Goal: Task Accomplishment & Management: Manage account settings

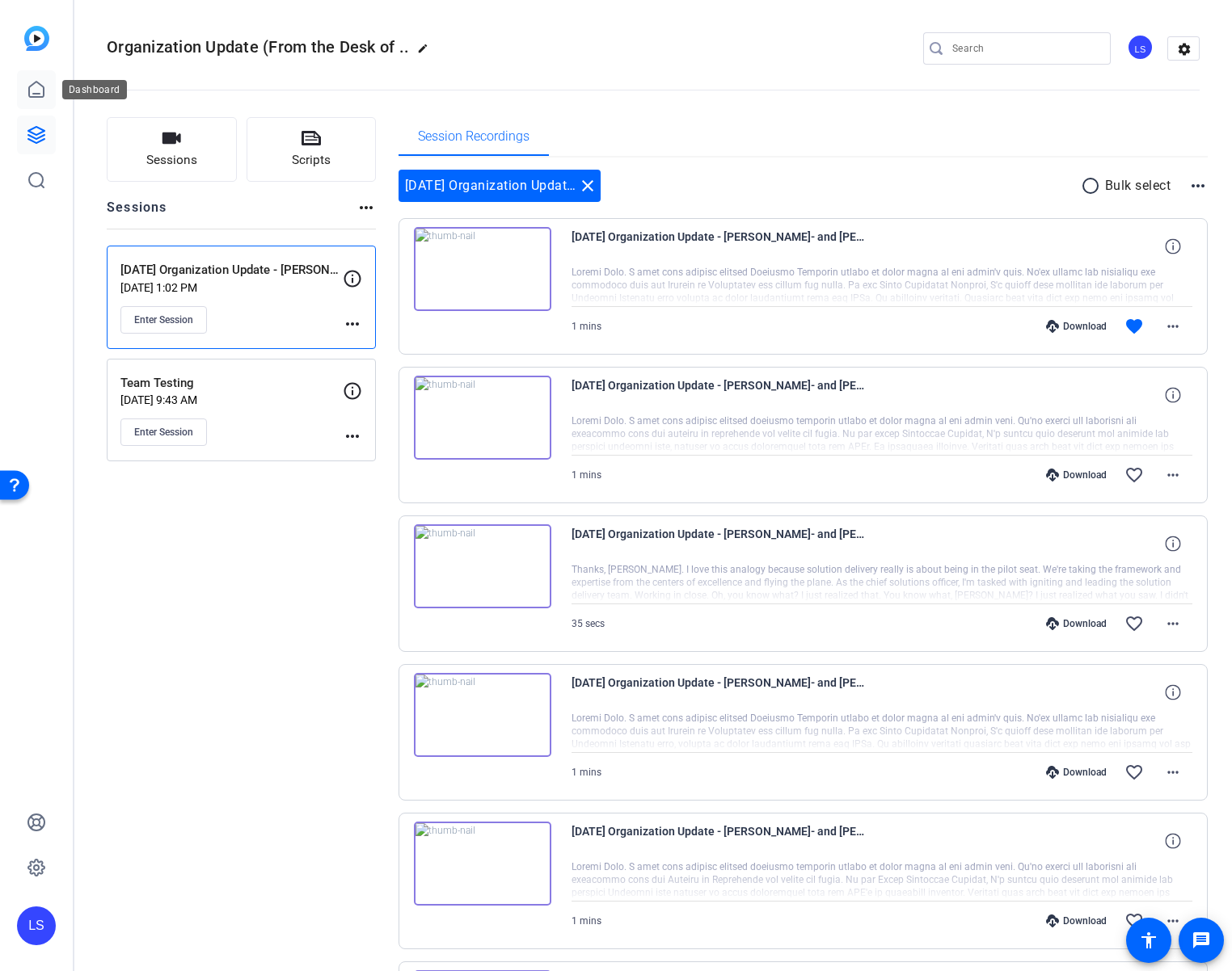
click at [49, 97] on link at bounding box center [36, 89] width 39 height 39
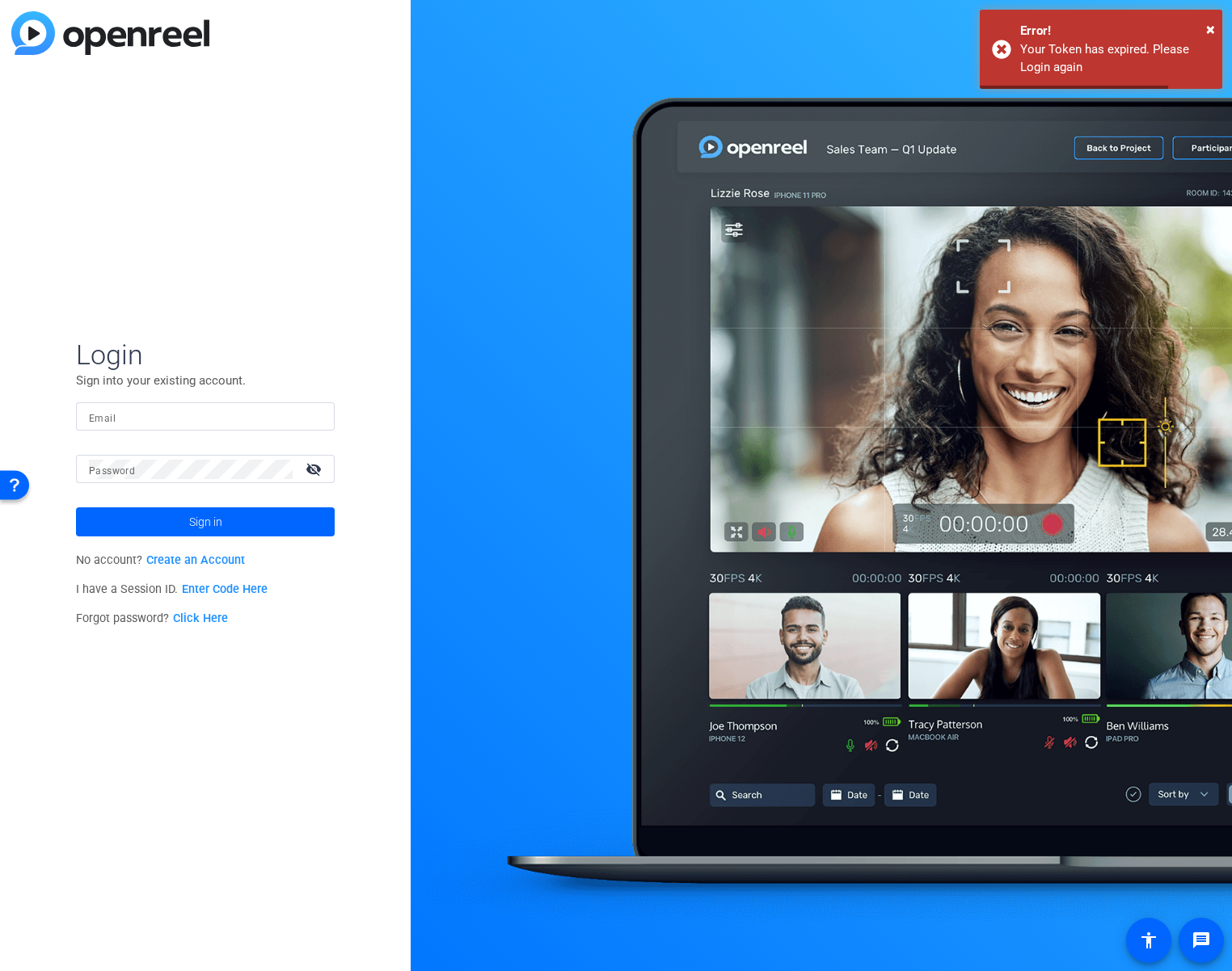
type input "[EMAIL_ADDRESS][DOMAIN_NAME]"
click at [227, 520] on span at bounding box center [205, 522] width 259 height 39
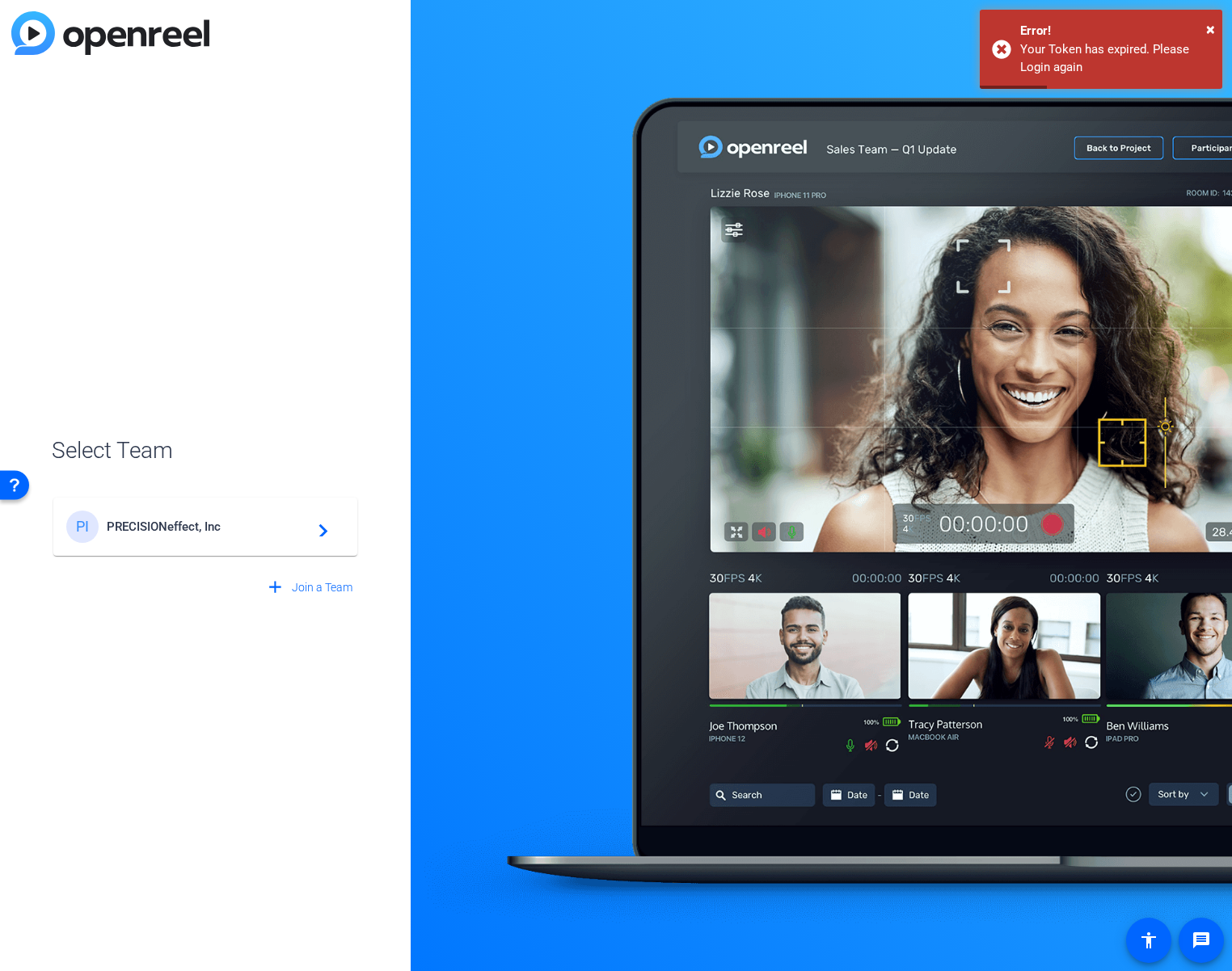
click at [230, 529] on span "PRECISIONeffect, Inc" at bounding box center [207, 527] width 202 height 14
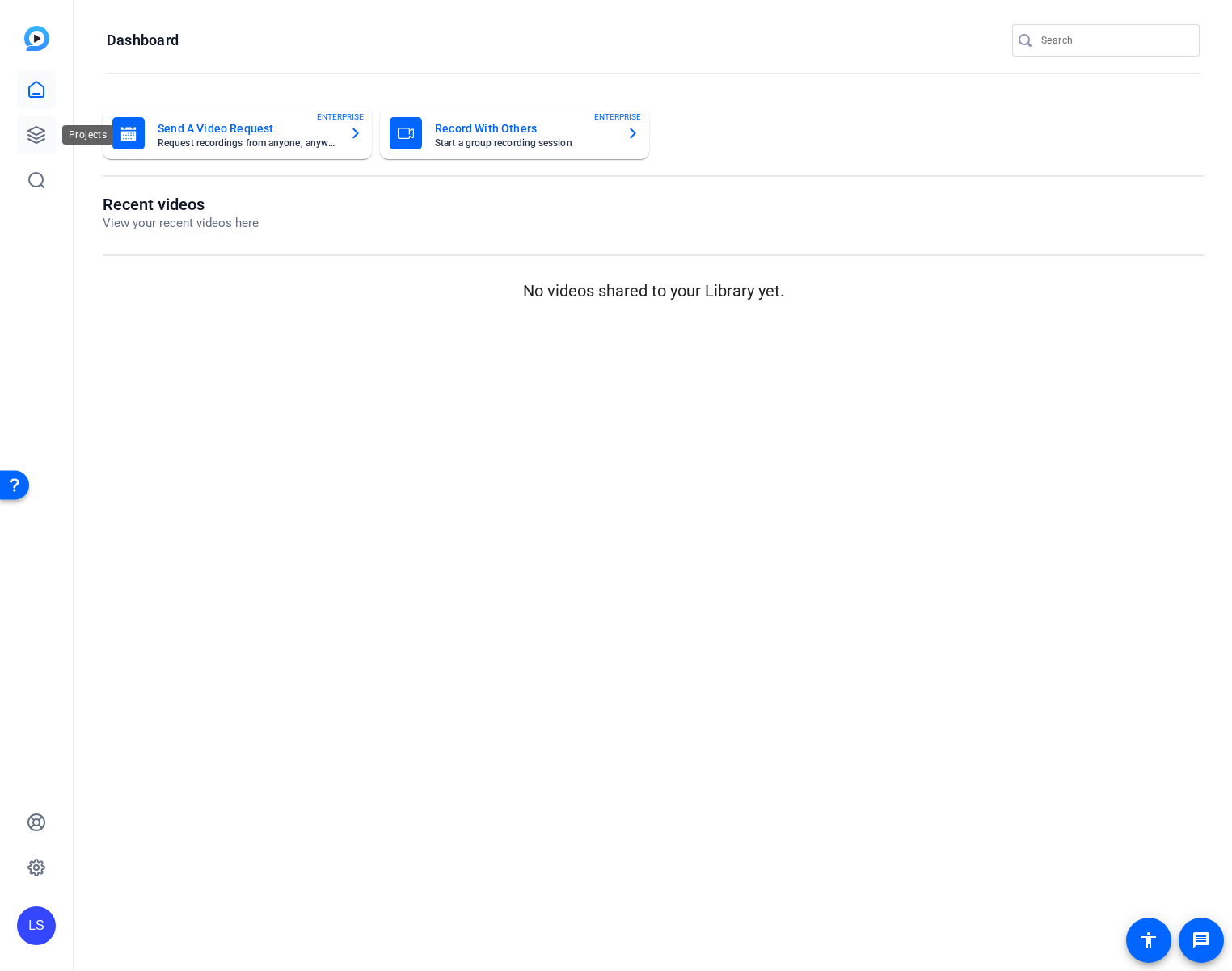
click at [33, 121] on link at bounding box center [36, 135] width 39 height 39
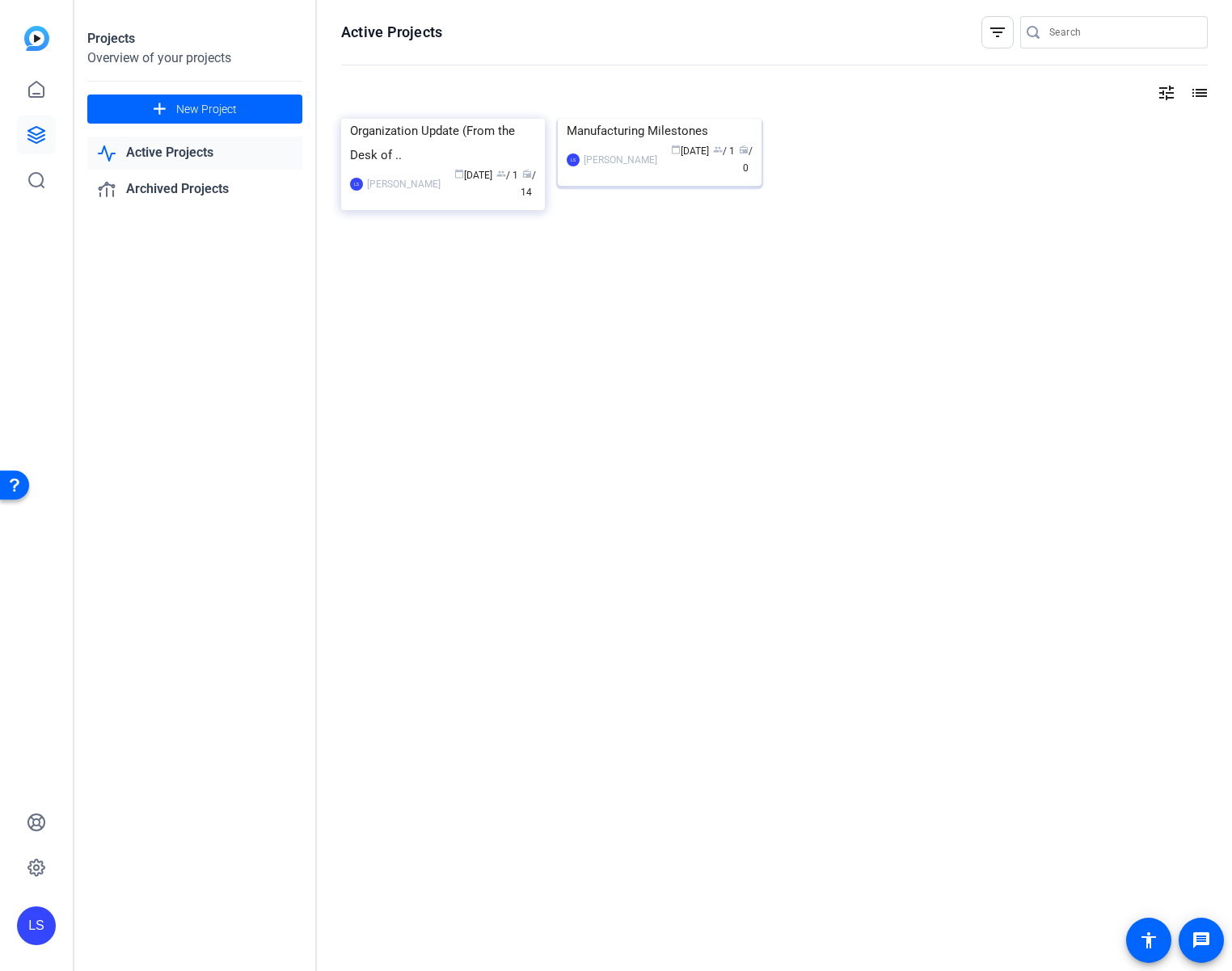
click at [658, 119] on img at bounding box center [659, 119] width 204 height 0
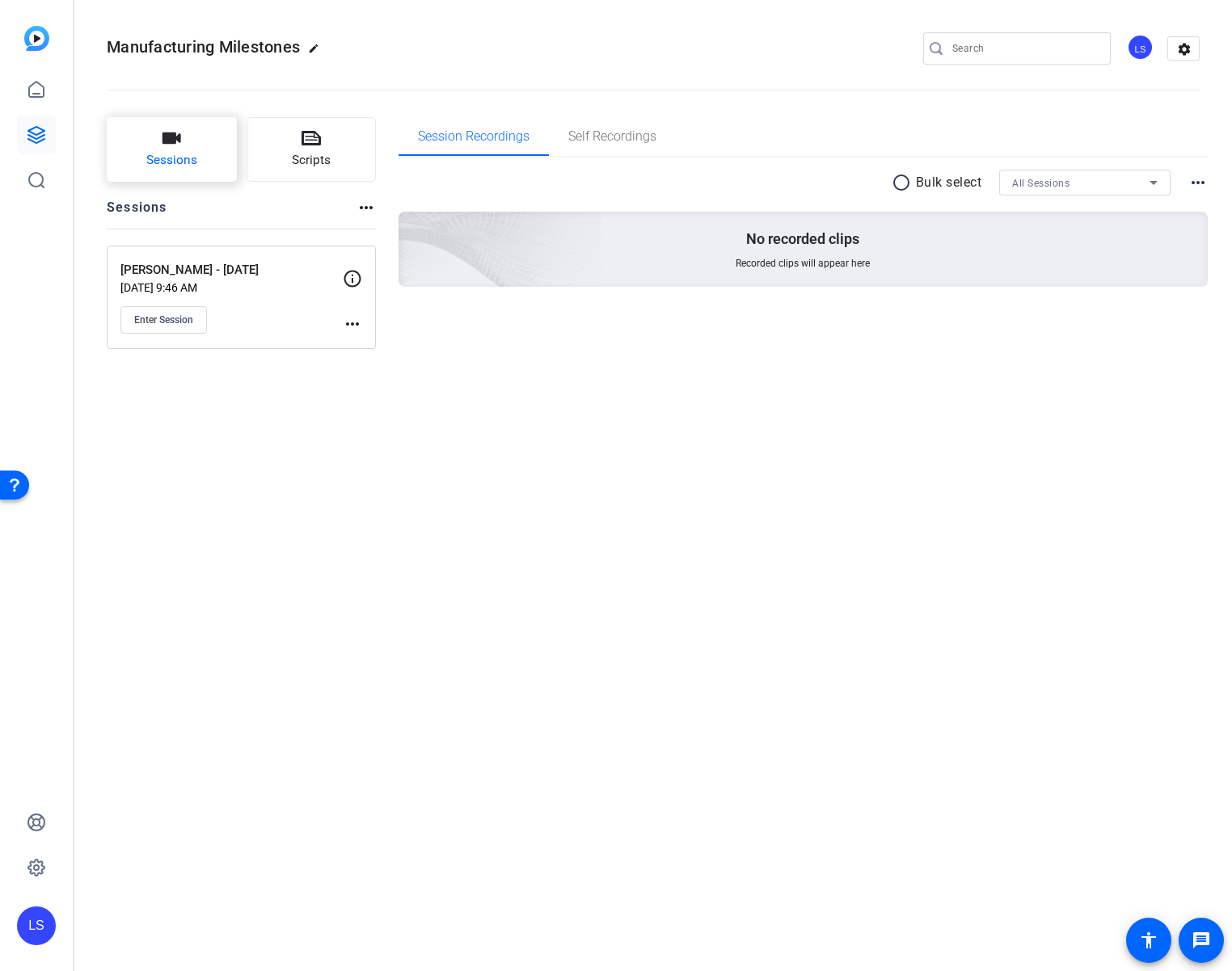
click at [205, 133] on button "Sessions" at bounding box center [171, 150] width 130 height 65
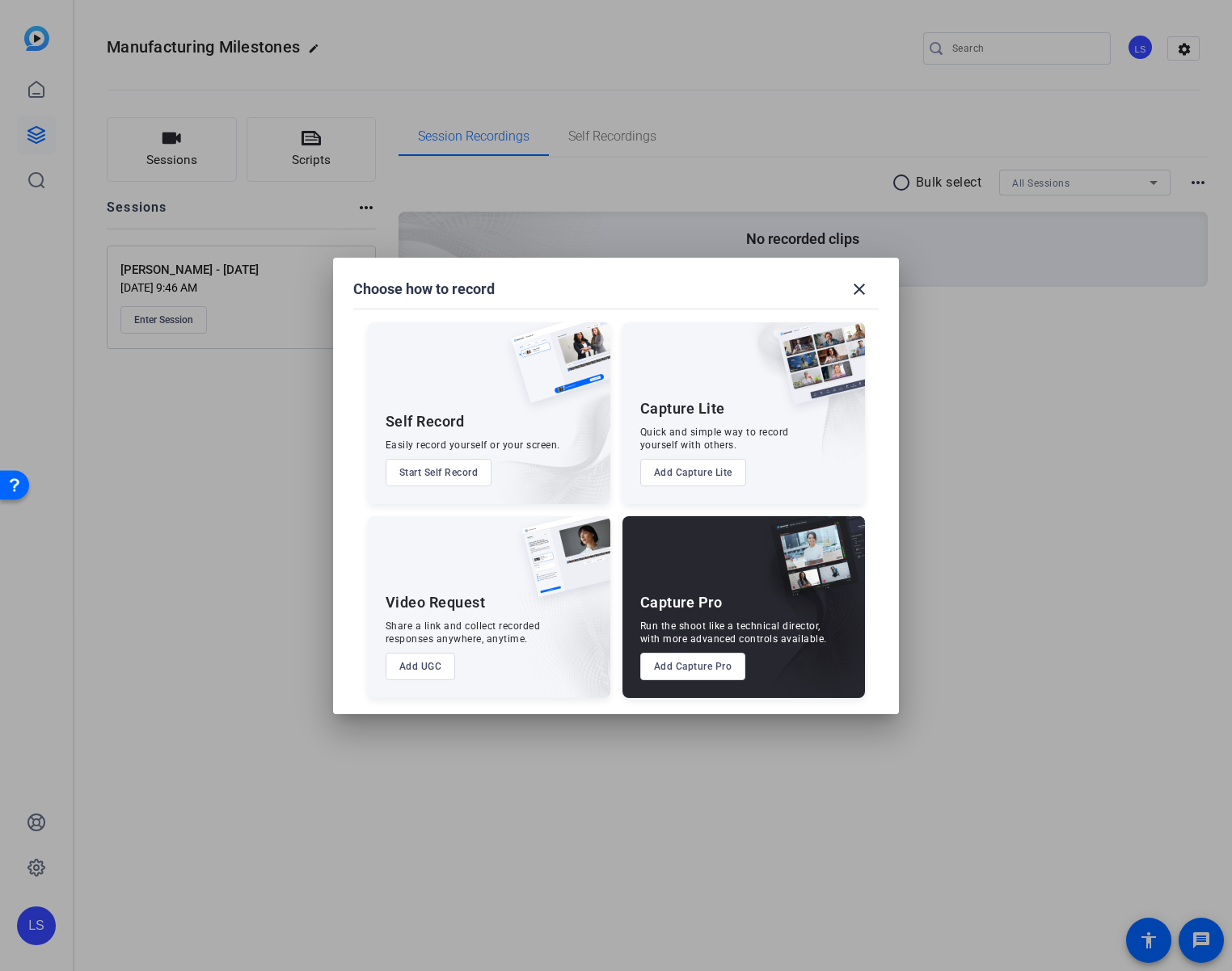
click at [698, 672] on button "Add Capture Pro" at bounding box center [693, 666] width 106 height 27
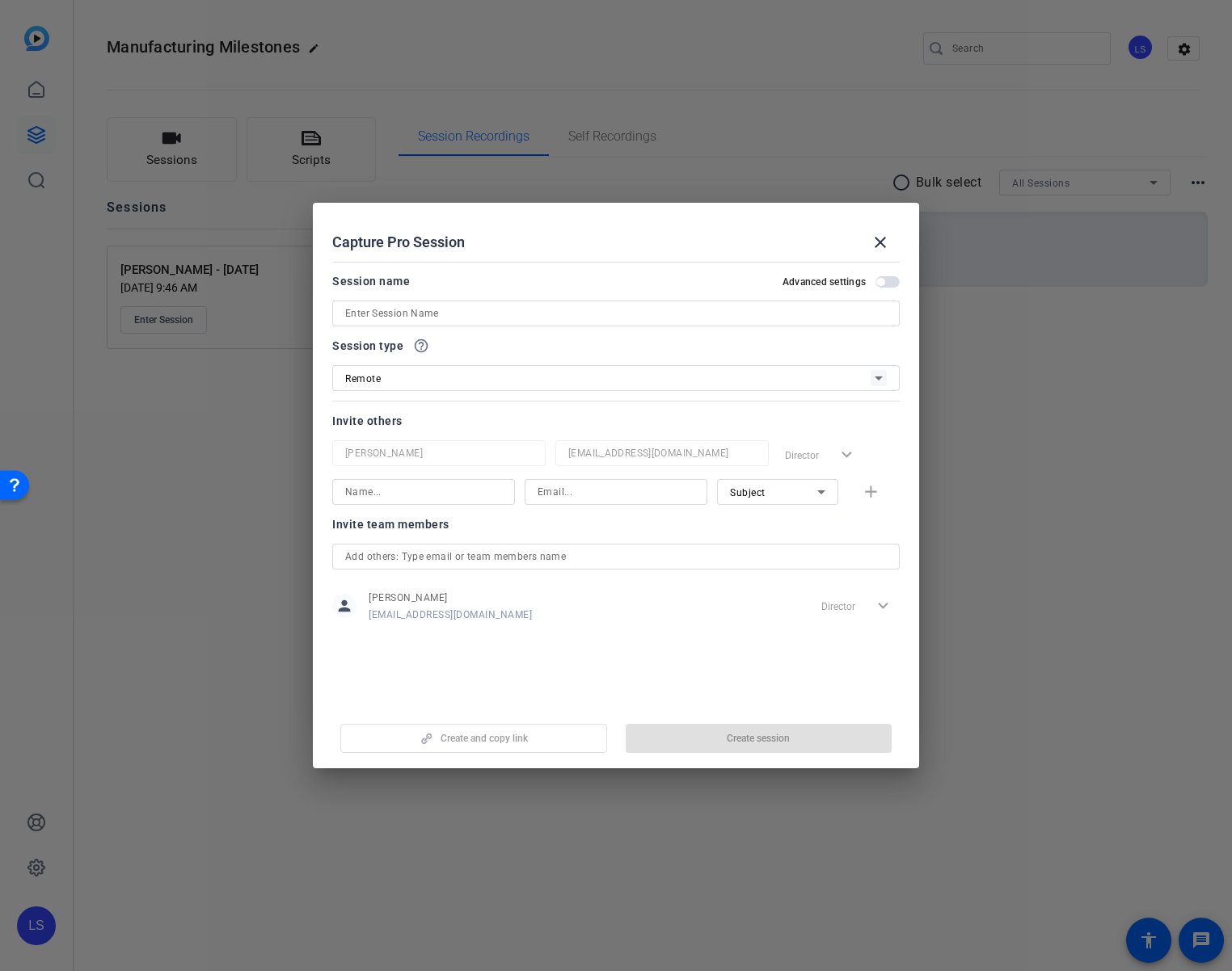
click at [436, 310] on input at bounding box center [616, 313] width 542 height 19
type input "[PERSON_NAME] - [DATE]"
click at [473, 498] on input at bounding box center [424, 492] width 156 height 19
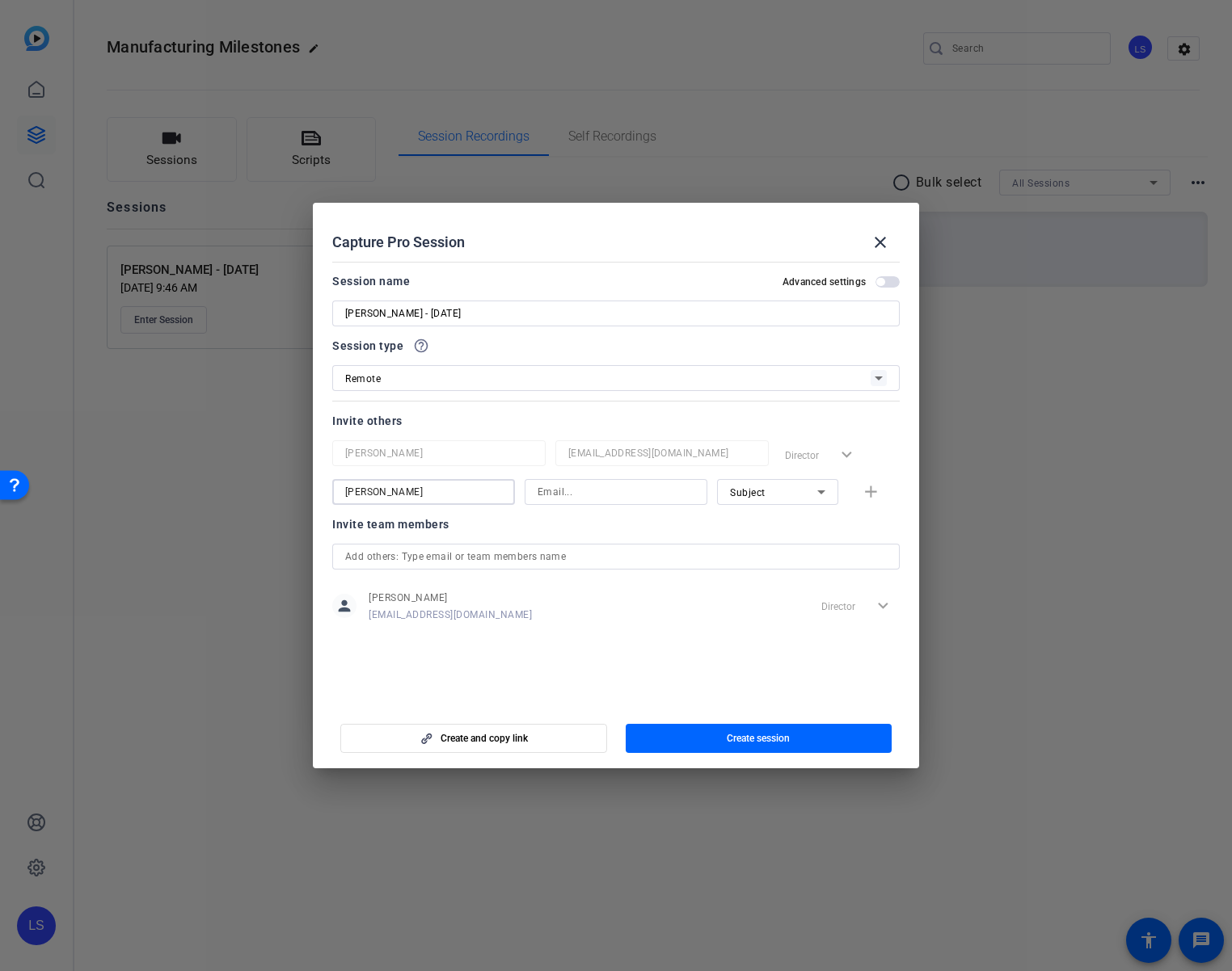
type input "[PERSON_NAME]"
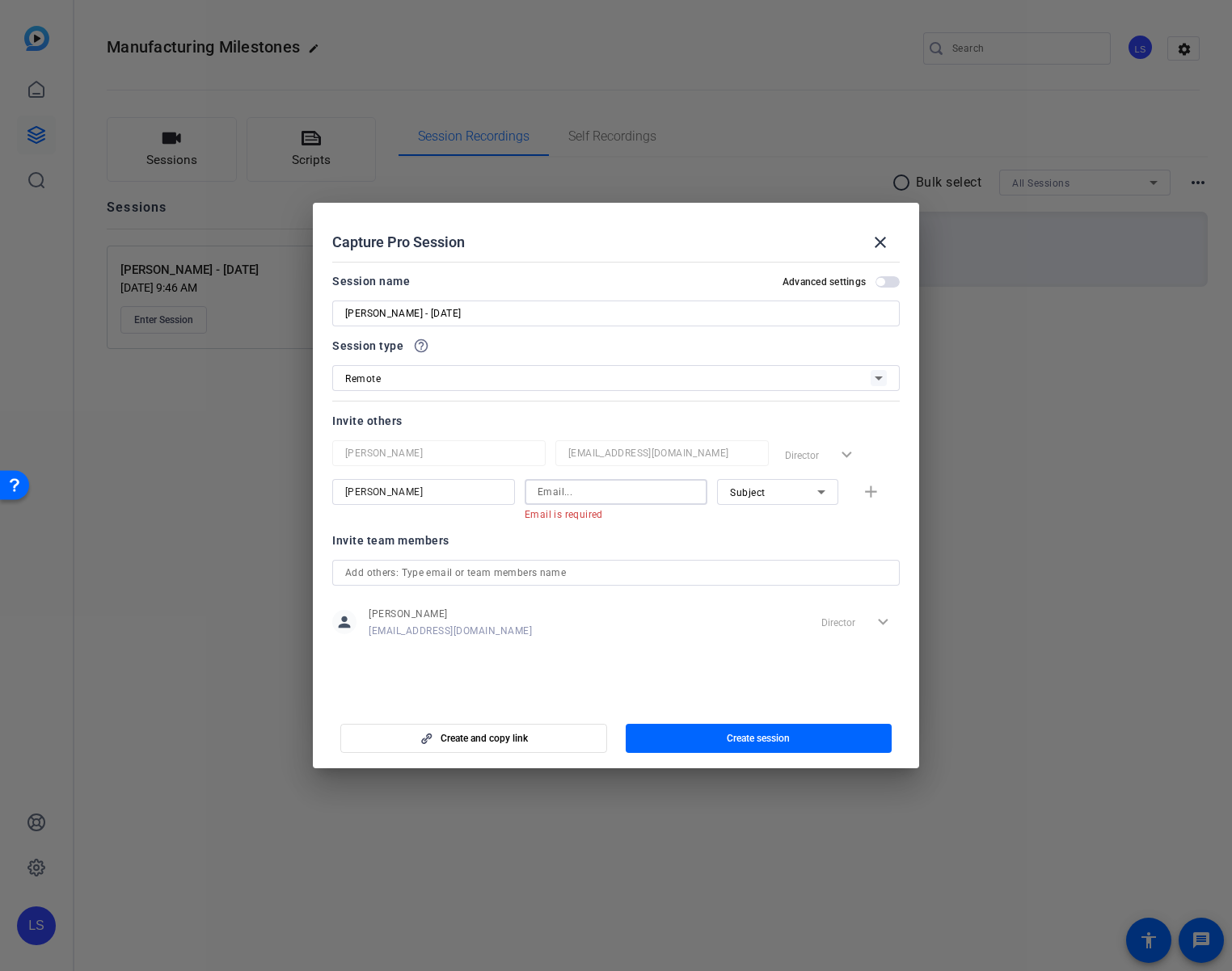
click at [623, 494] on input at bounding box center [616, 492] width 156 height 19
paste input "[EMAIL_ADDRESS][DOMAIN_NAME]"
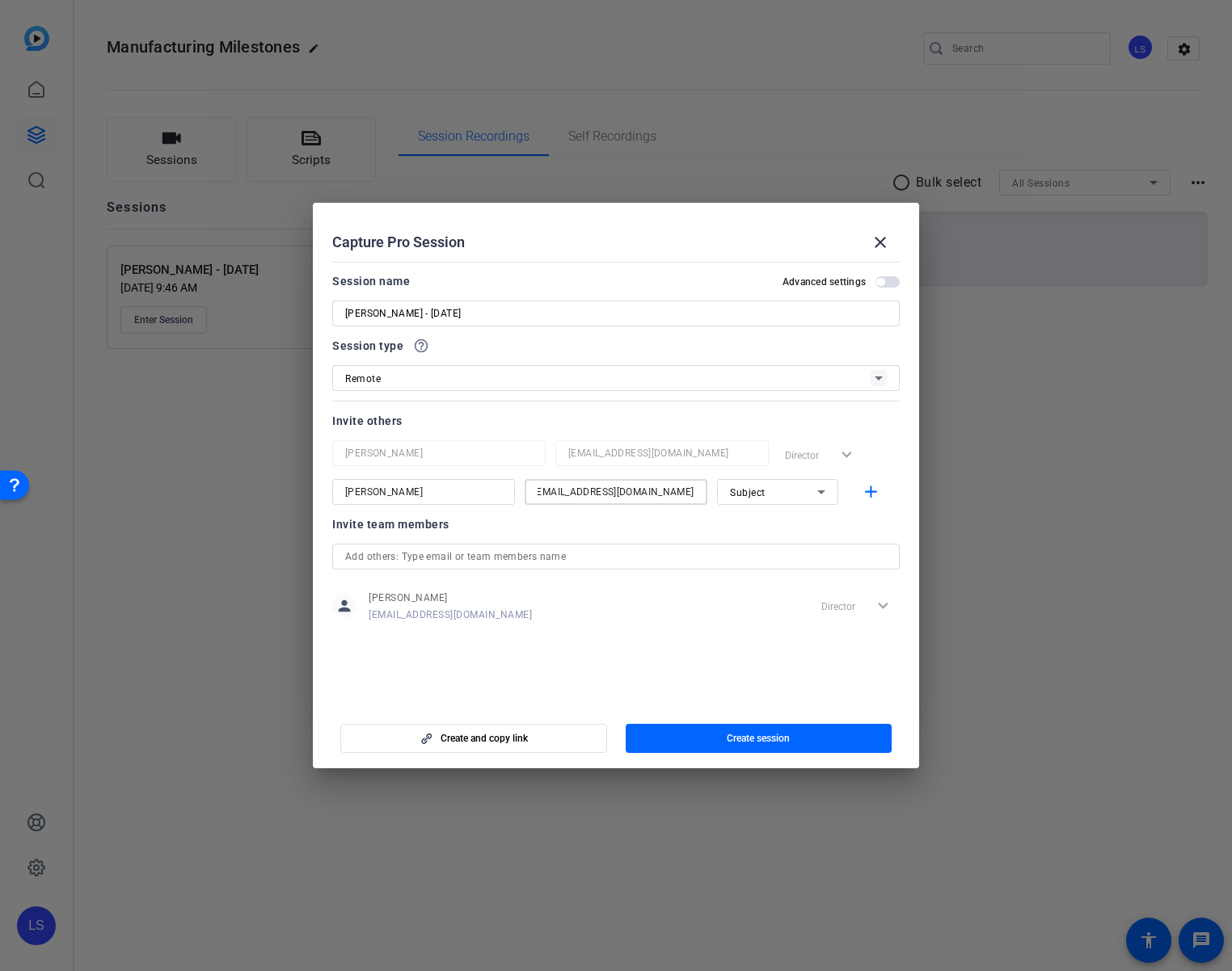
type input "[EMAIL_ADDRESS][DOMAIN_NAME]"
click at [817, 492] on icon at bounding box center [821, 492] width 19 height 19
click at [823, 491] on div at bounding box center [616, 485] width 1232 height 971
click at [863, 491] on mat-icon "add" at bounding box center [871, 493] width 20 height 20
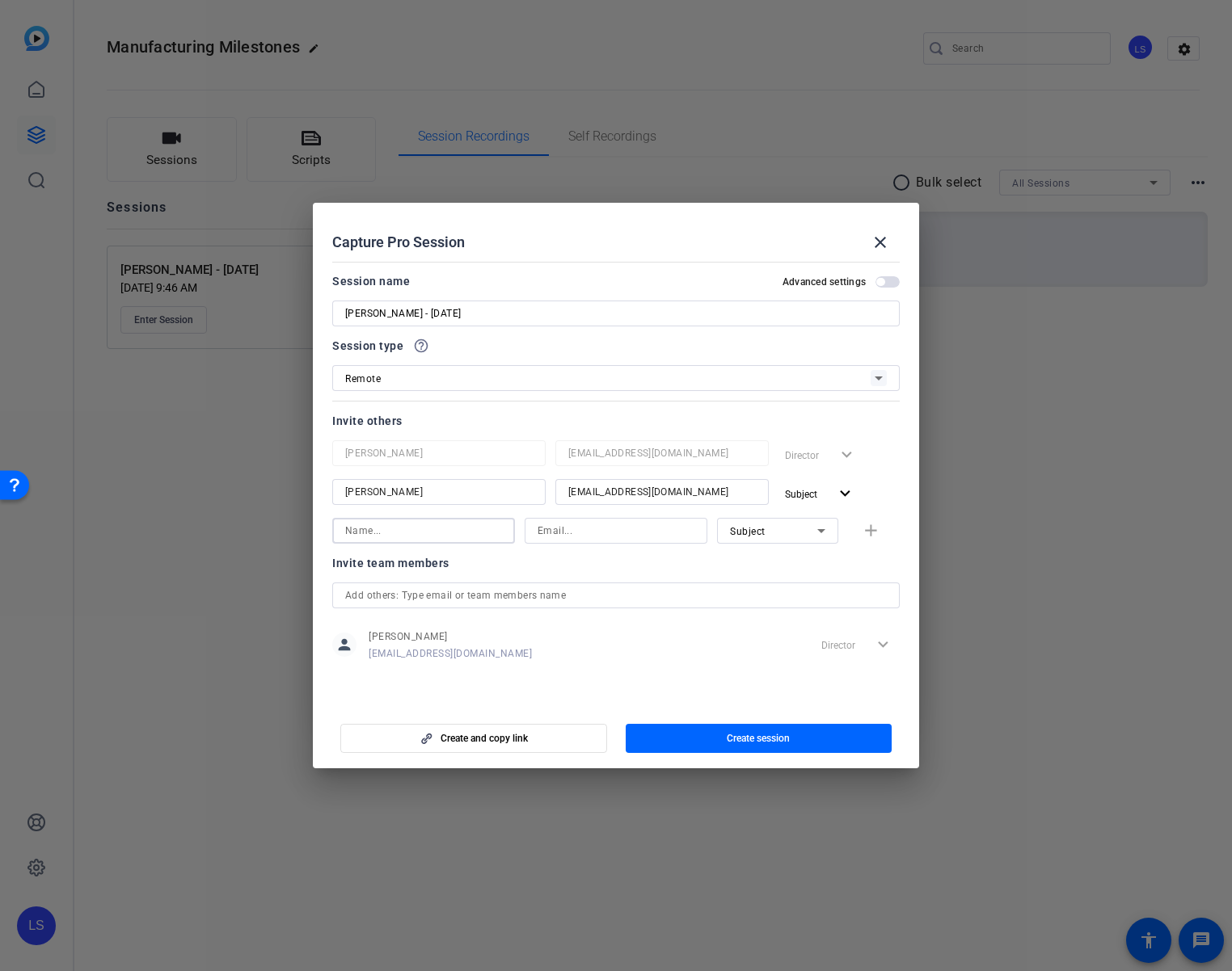
click at [419, 540] on input at bounding box center [424, 530] width 156 height 19
type input "[PERSON_NAME]"
click at [633, 532] on input at bounding box center [616, 530] width 156 height 19
paste input "[EMAIL_ADDRESS][DOMAIN_NAME]"
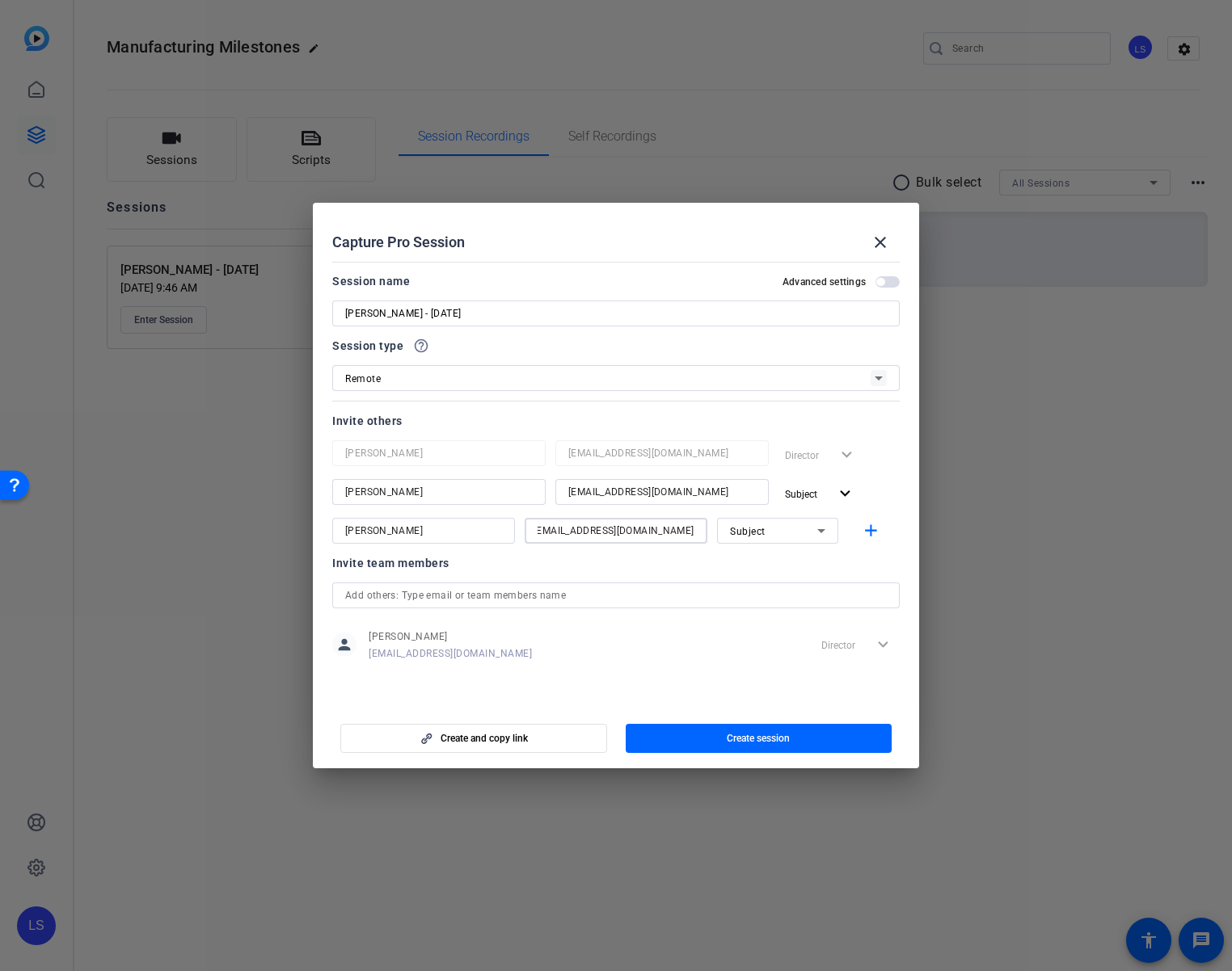
type input "[EMAIL_ADDRESS][DOMAIN_NAME]"
click at [827, 527] on icon at bounding box center [821, 530] width 19 height 19
click at [787, 588] on mat-option "Watcher" at bounding box center [777, 588] width 122 height 26
click at [879, 526] on mat-icon "add" at bounding box center [871, 531] width 20 height 20
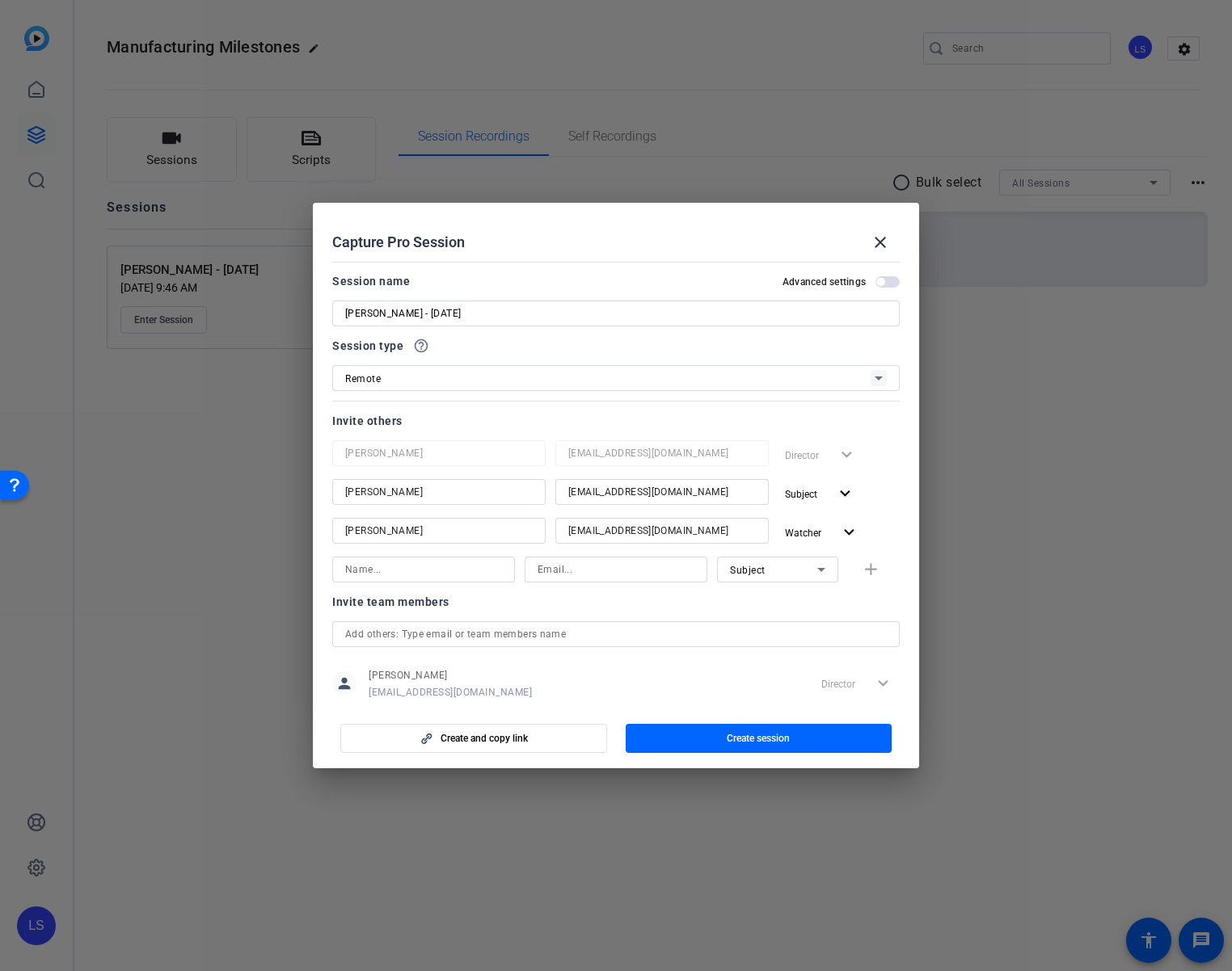
scroll to position [34, 0]
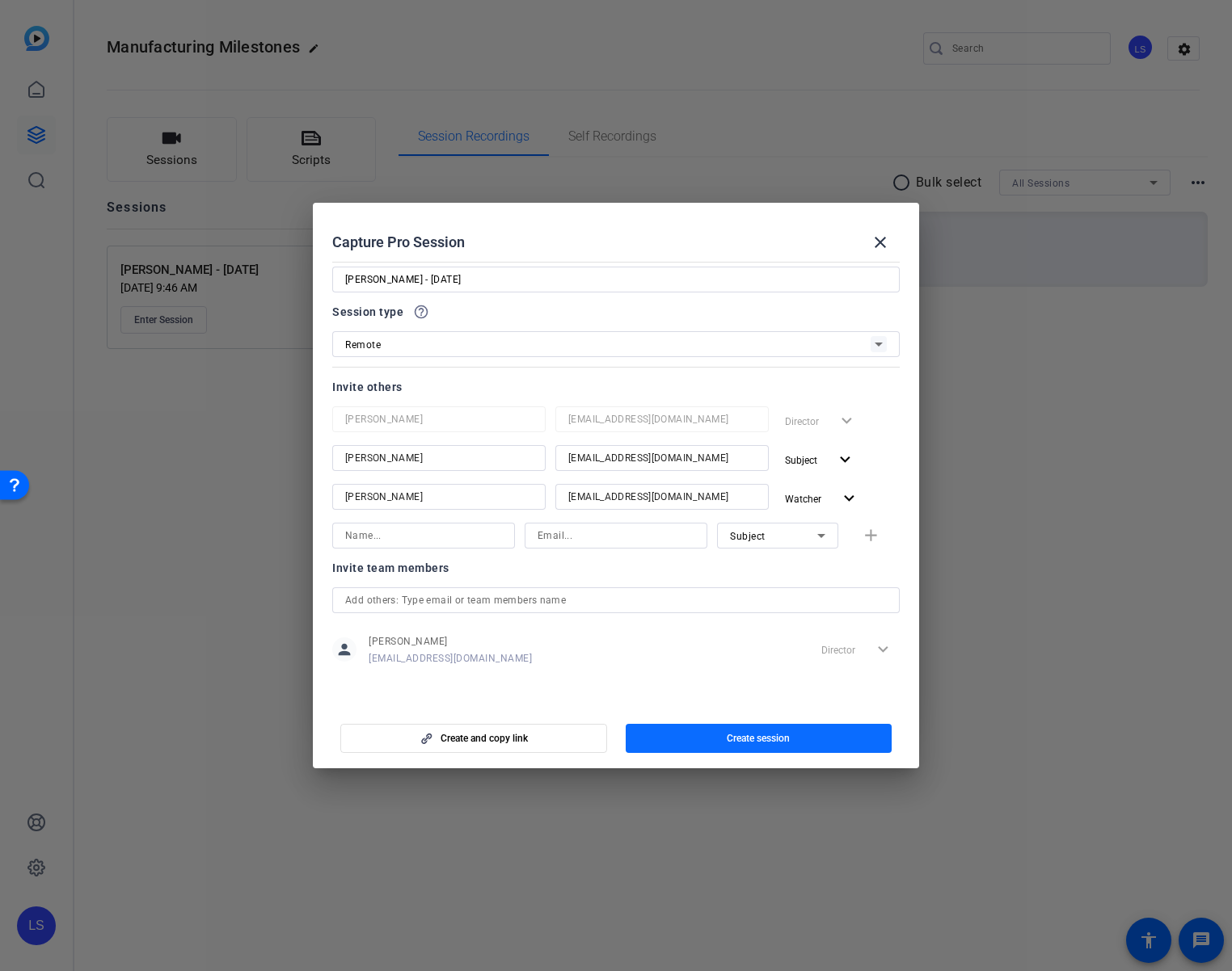
click at [675, 732] on span "button" at bounding box center [759, 738] width 267 height 39
click at [739, 683] on div "Invite team members person [PERSON_NAME] [PERSON_NAME][EMAIL_ADDRESS][DOMAIN_NA…" at bounding box center [616, 622] width 568 height 127
click at [729, 731] on div "Create and copy link Create session" at bounding box center [616, 733] width 568 height 42
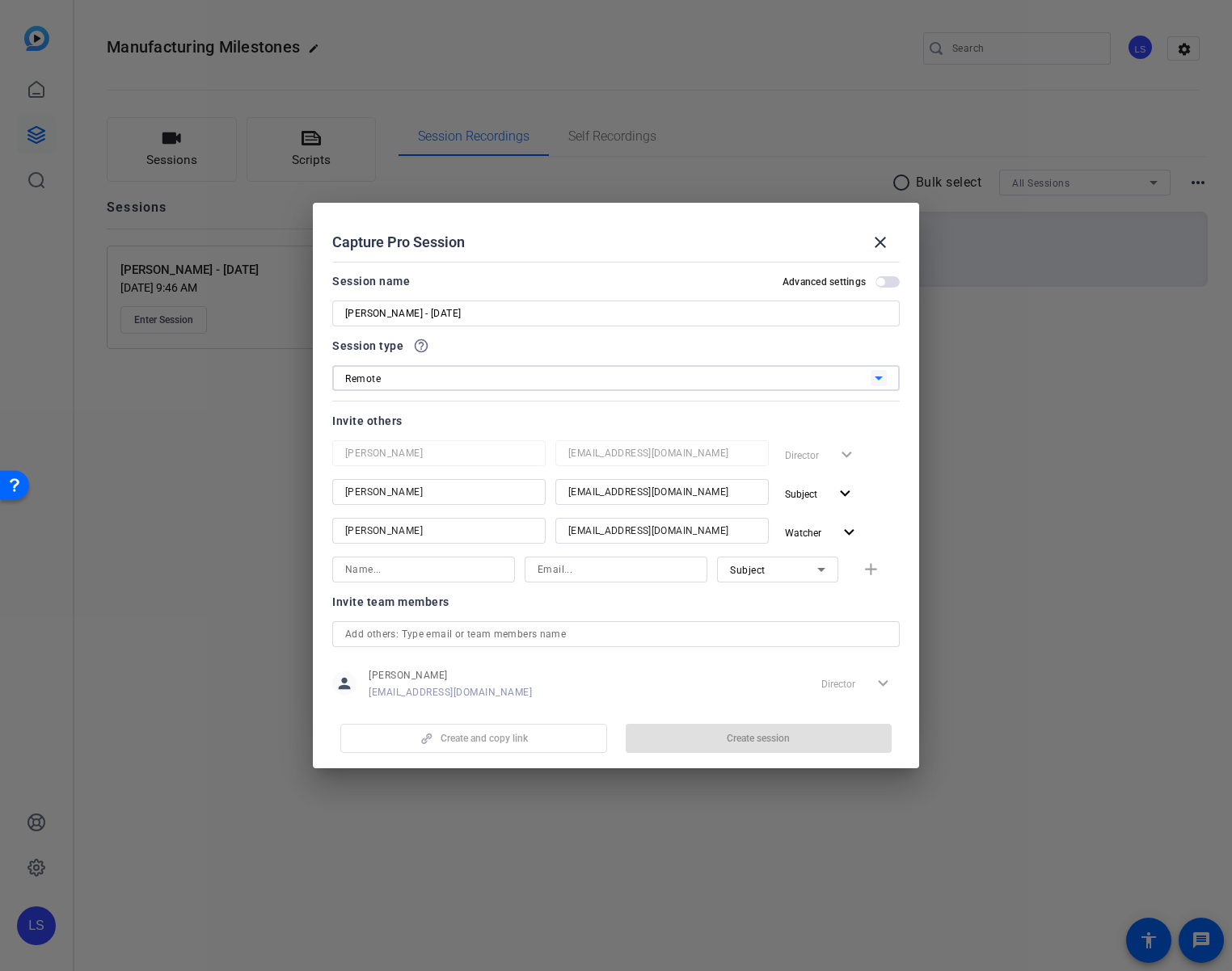
click at [528, 376] on div "Remote" at bounding box center [608, 379] width 525 height 20
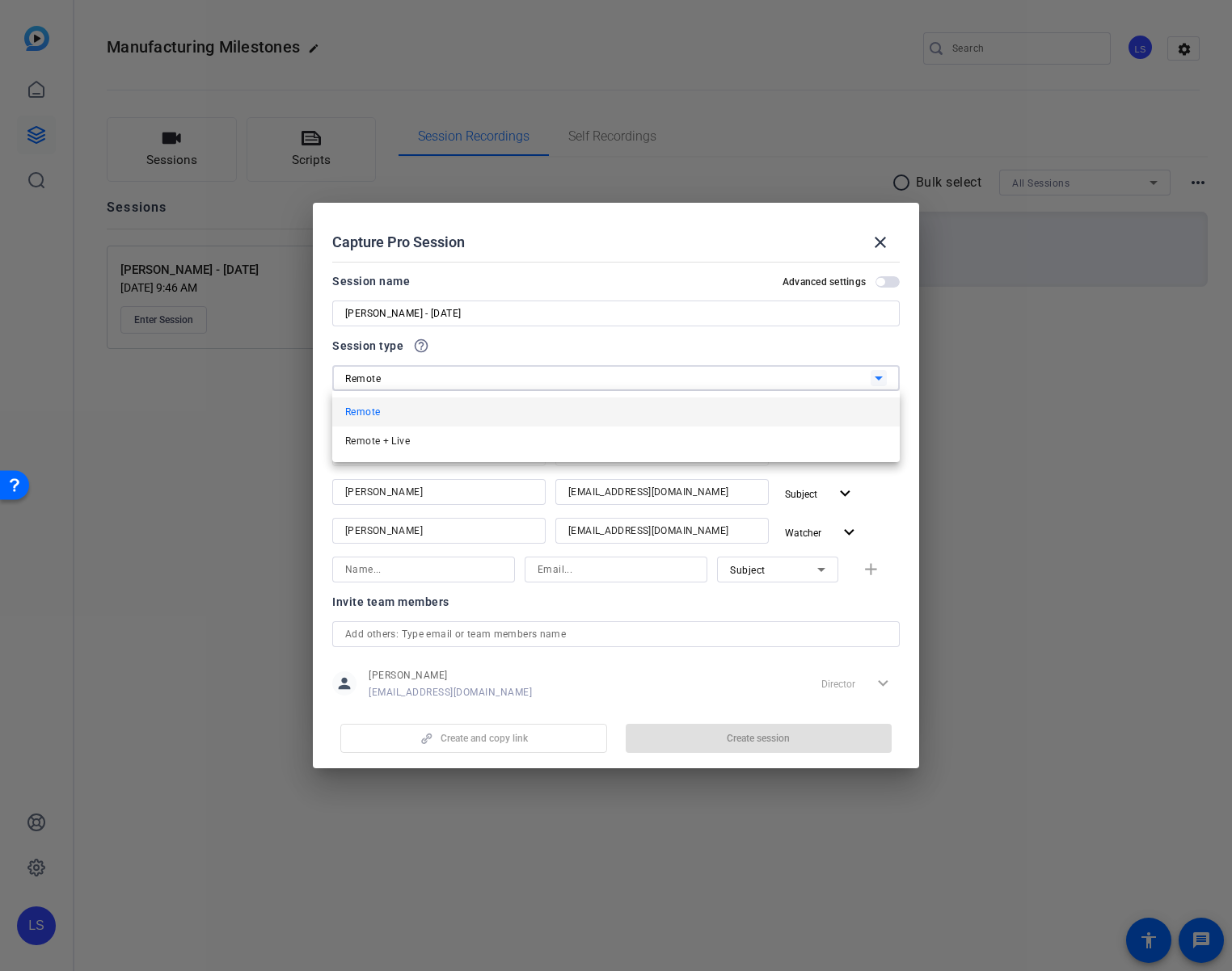
click at [563, 377] on div at bounding box center [616, 485] width 1232 height 971
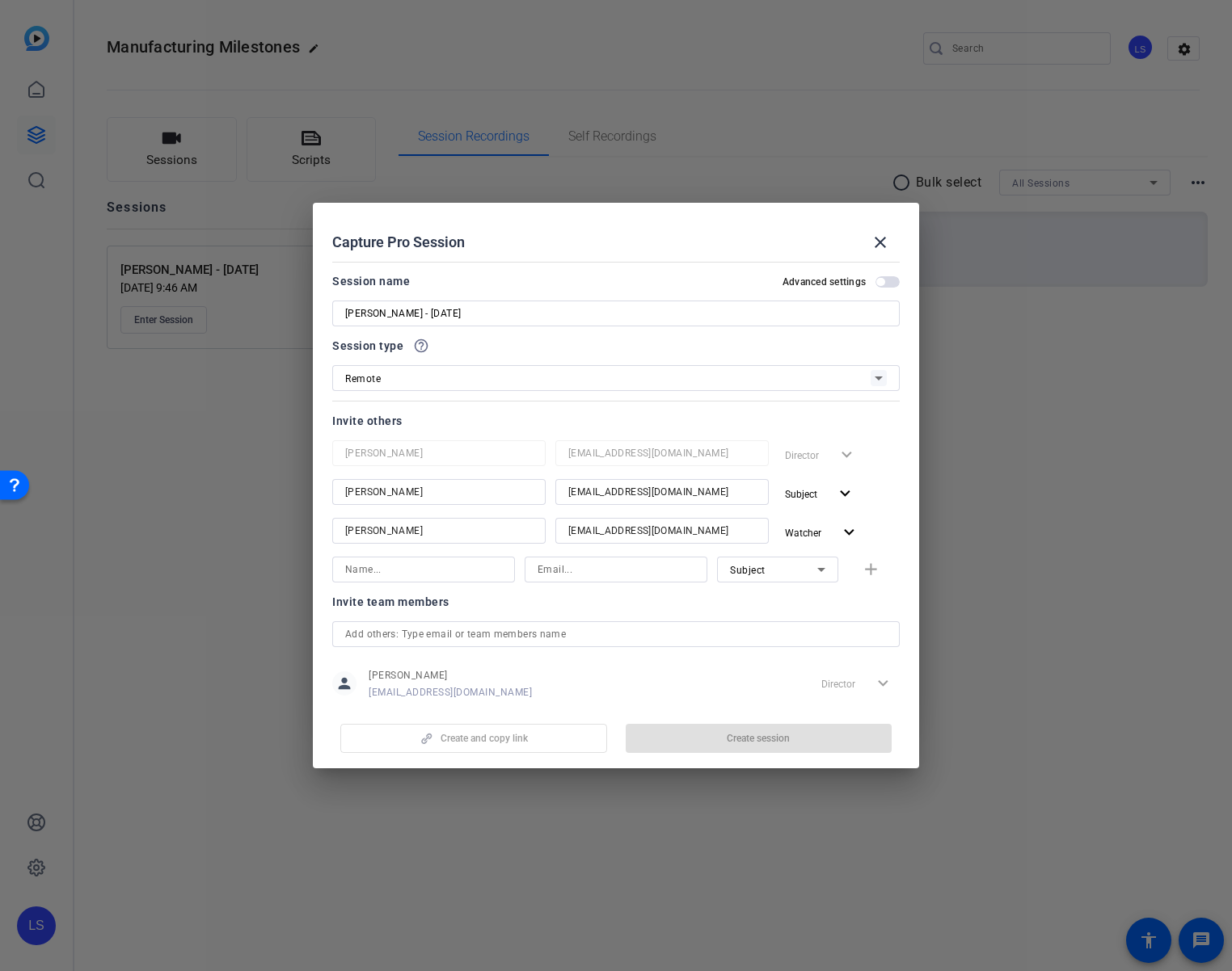
scroll to position [34, 0]
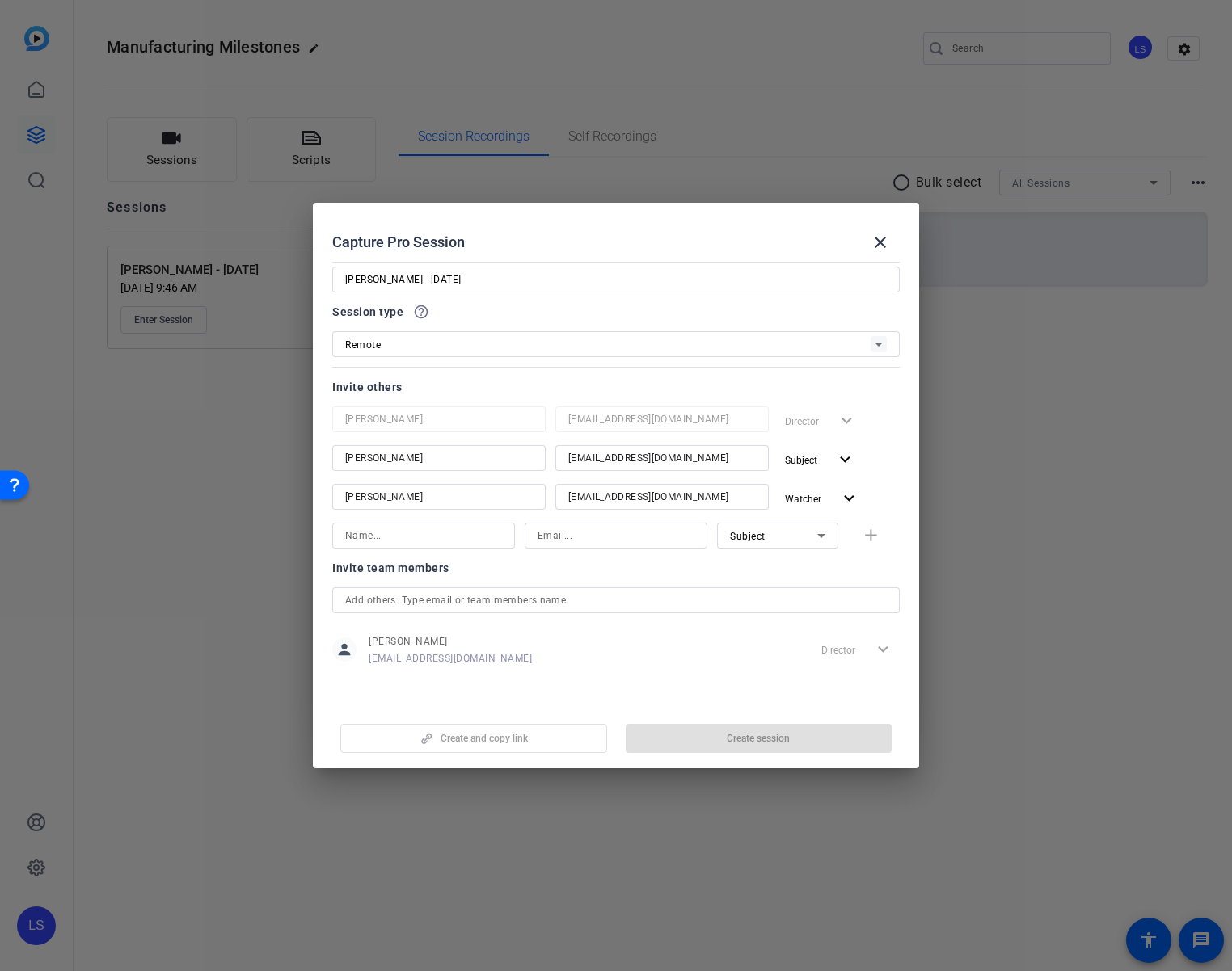
click at [766, 737] on div "Create and copy link Create session" at bounding box center [616, 733] width 568 height 42
click at [567, 729] on div "Create and copy link Create session" at bounding box center [616, 733] width 568 height 42
click at [753, 737] on div "Create and copy link Create session" at bounding box center [616, 733] width 568 height 42
click at [878, 250] on mat-icon "close" at bounding box center [880, 242] width 19 height 19
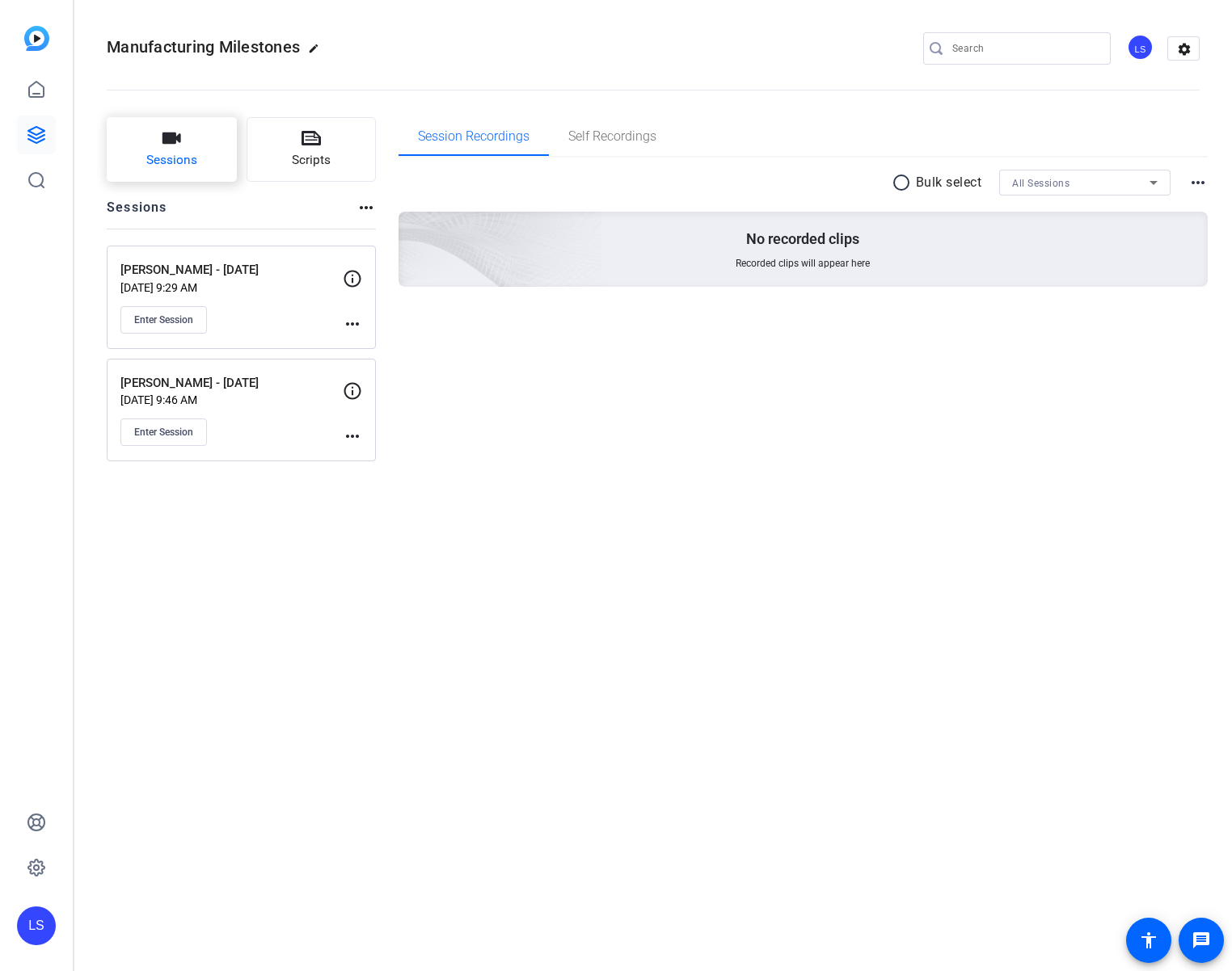
click at [164, 157] on span "Sessions" at bounding box center [171, 161] width 51 height 18
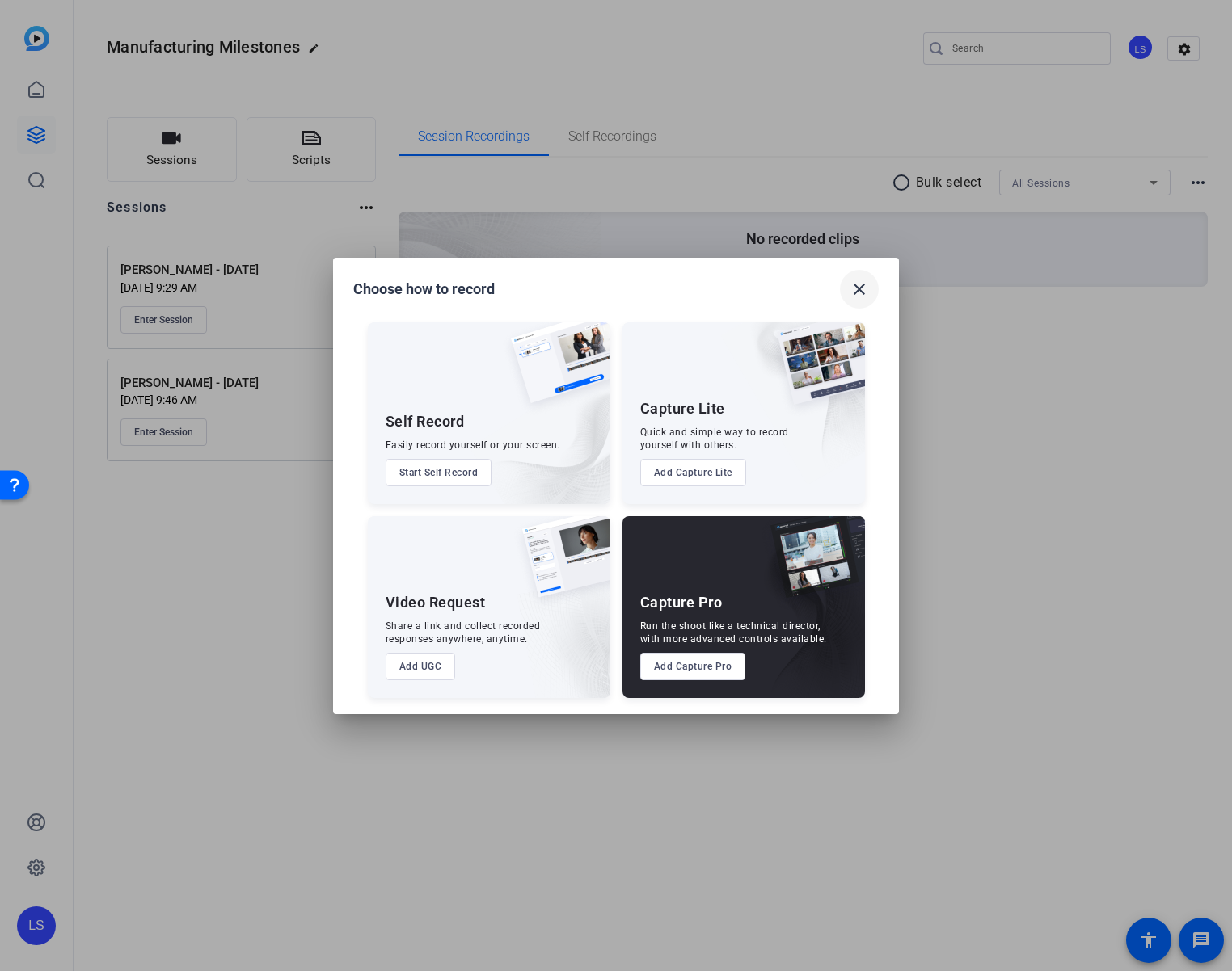
click at [858, 284] on mat-icon "close" at bounding box center [859, 289] width 19 height 19
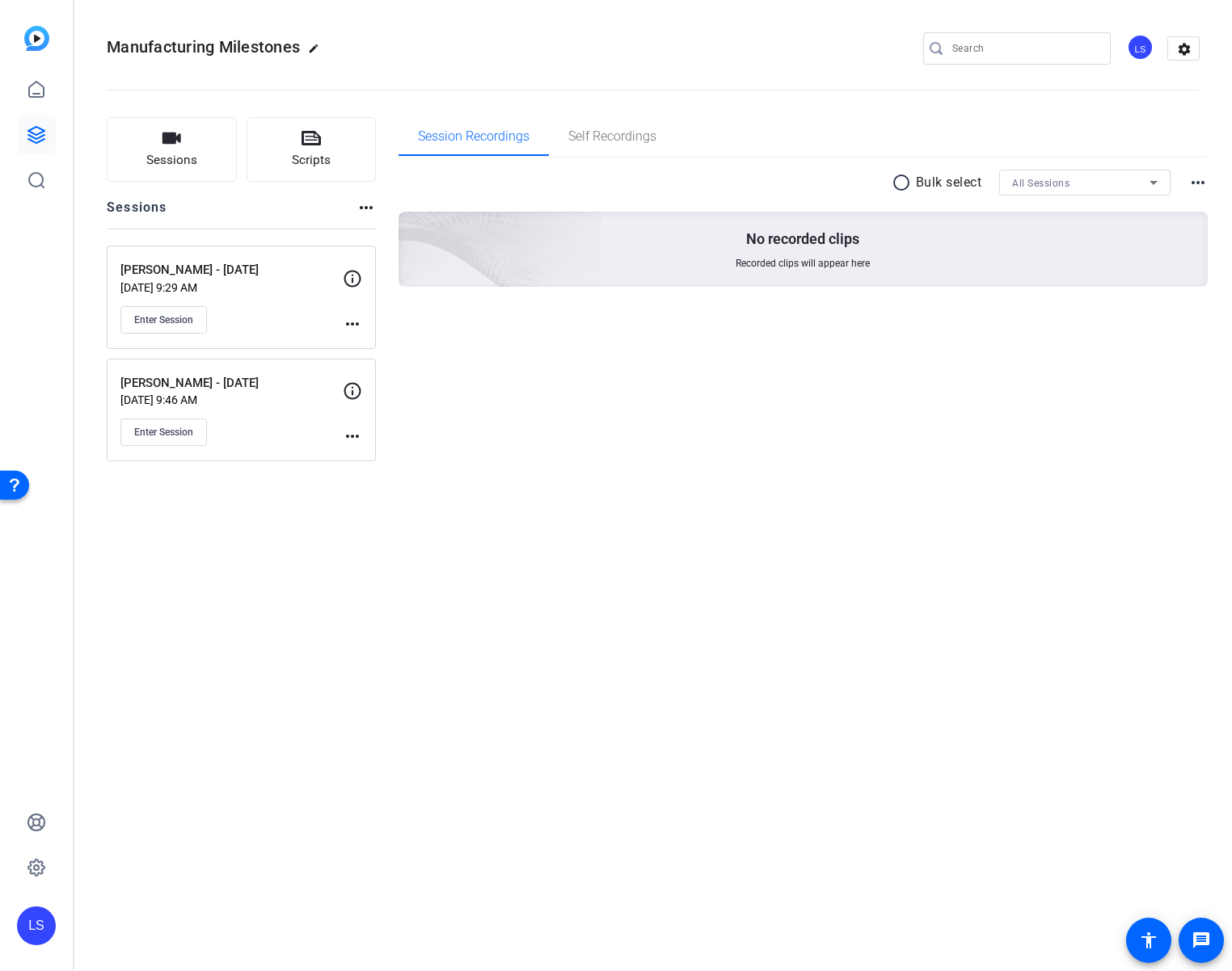
click at [332, 317] on div "Enter Session" at bounding box center [231, 320] width 222 height 27
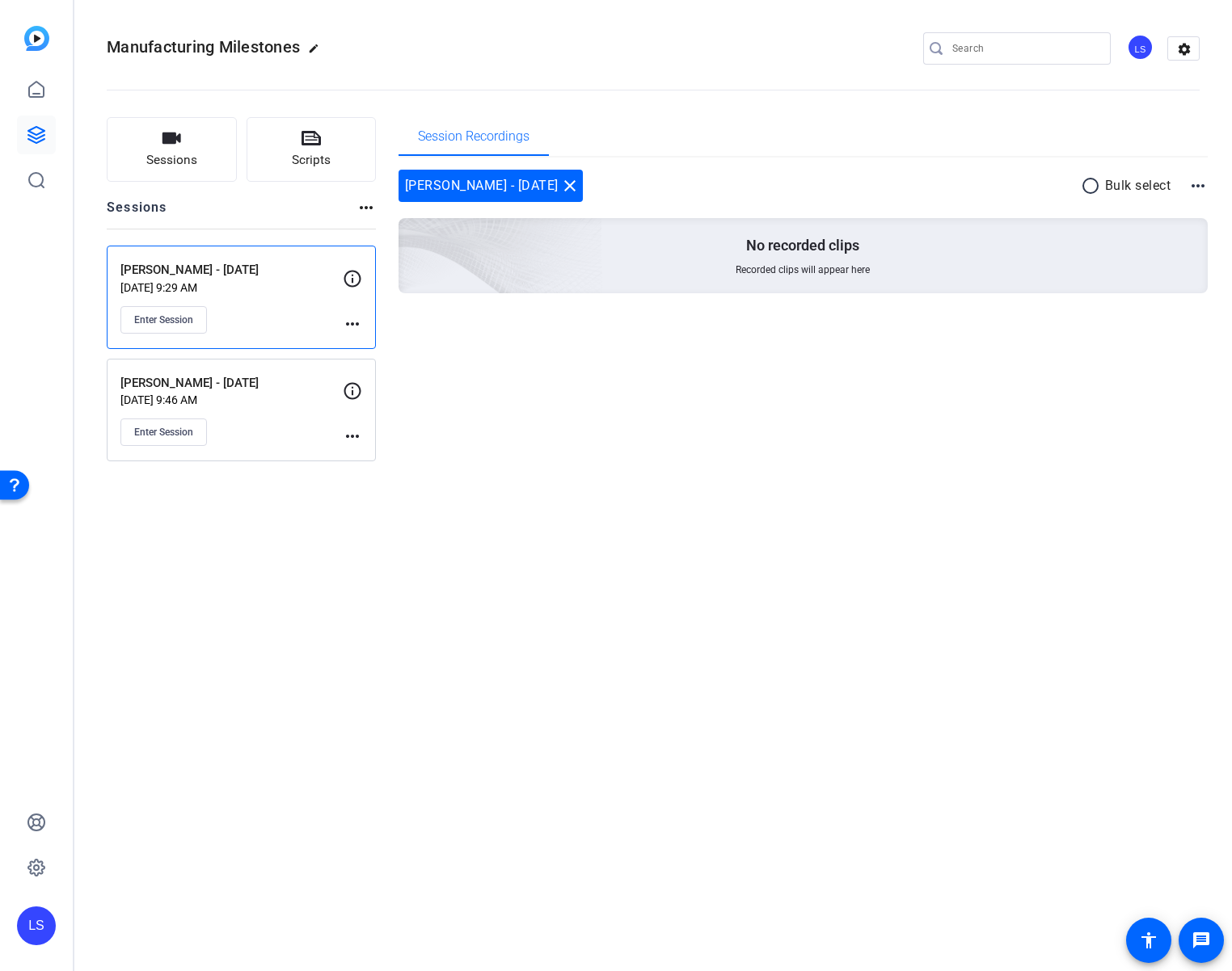
click at [348, 321] on mat-icon "more_horiz" at bounding box center [352, 324] width 19 height 19
click at [389, 346] on span "Edit Session" at bounding box center [392, 347] width 73 height 19
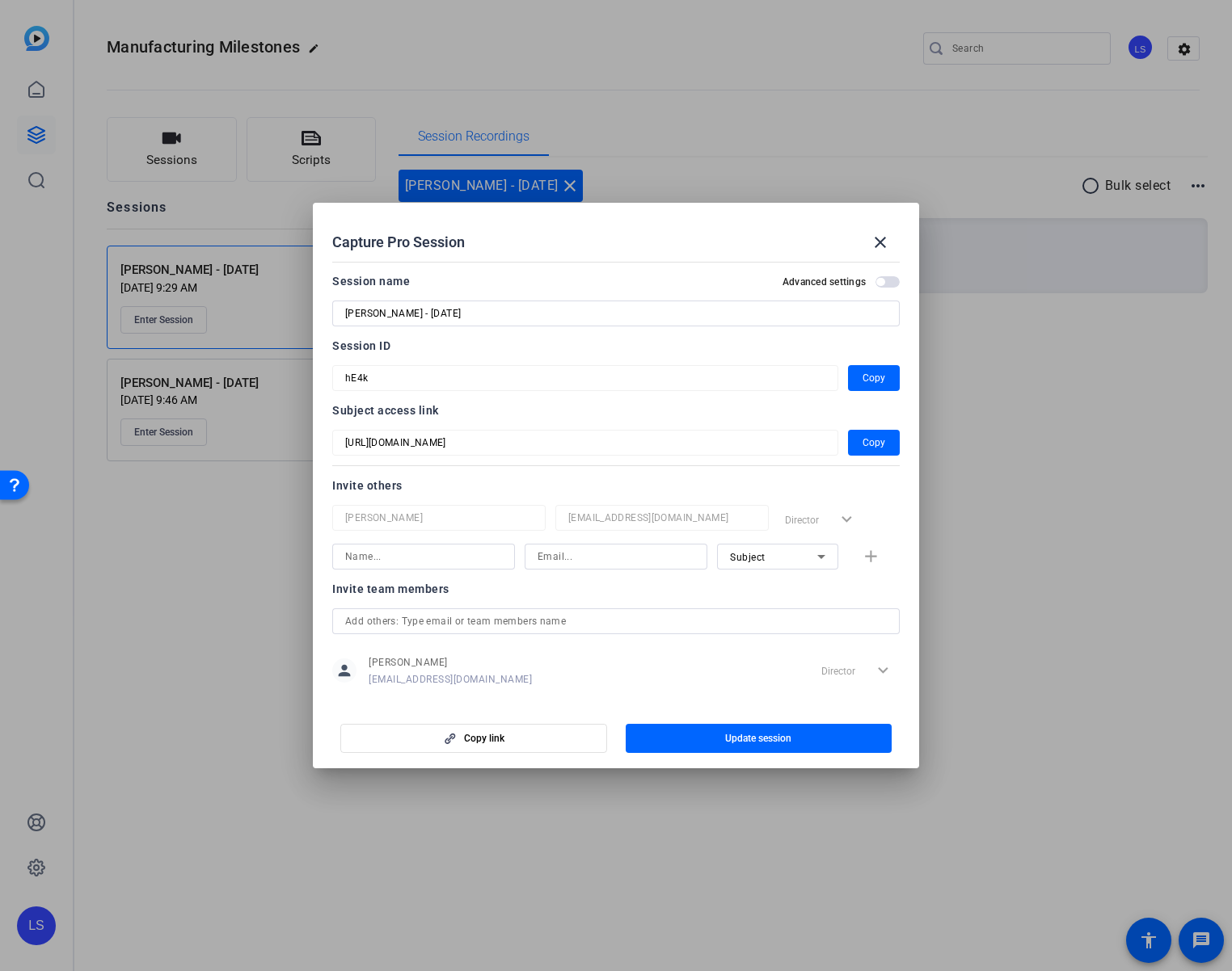
scroll to position [21, 0]
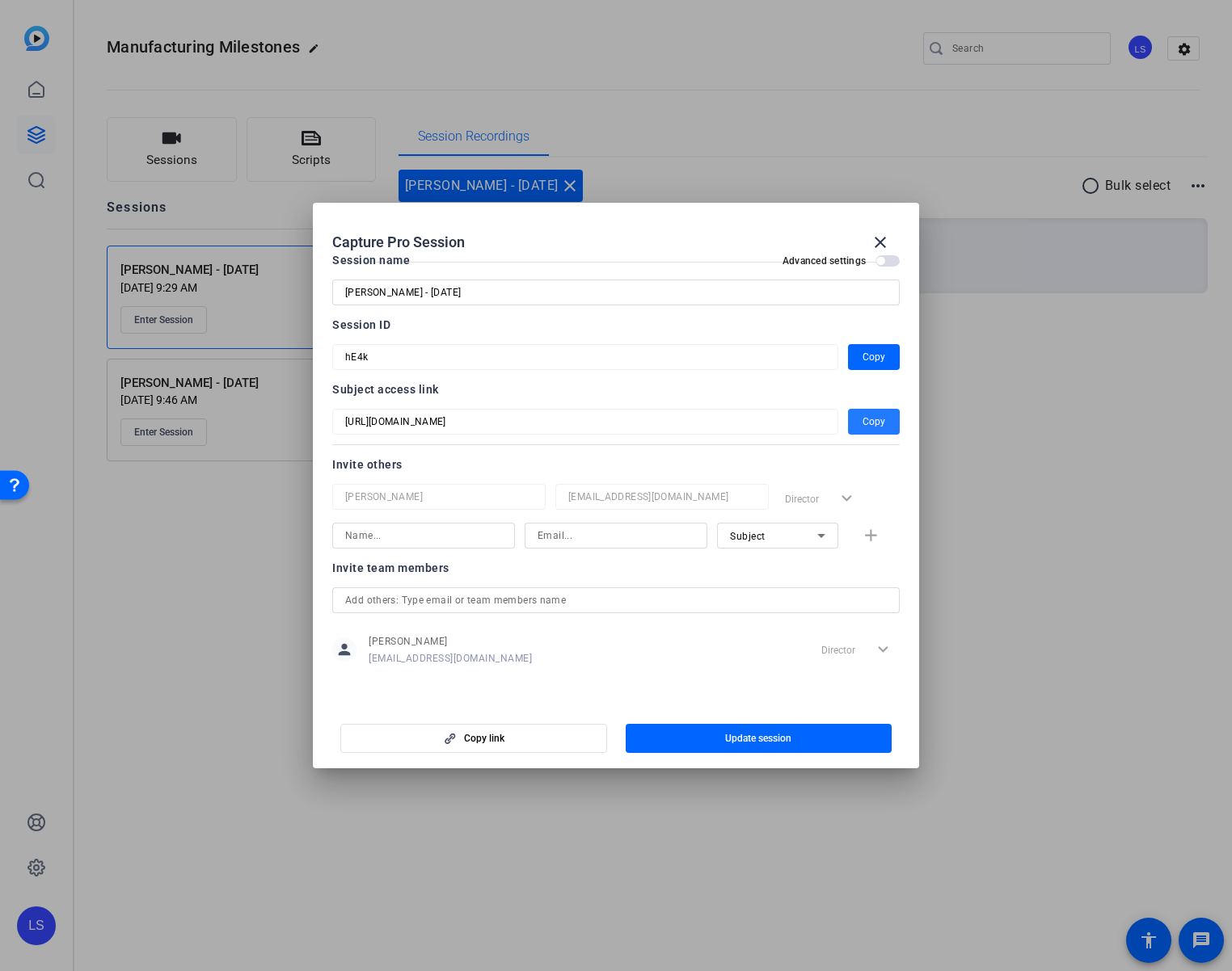
click at [857, 423] on span "button" at bounding box center [874, 422] width 52 height 39
click at [865, 360] on span "Copy" at bounding box center [873, 357] width 22 height 19
click at [877, 239] on mat-icon "close" at bounding box center [880, 242] width 19 height 19
